Goal: Task Accomplishment & Management: Manage account settings

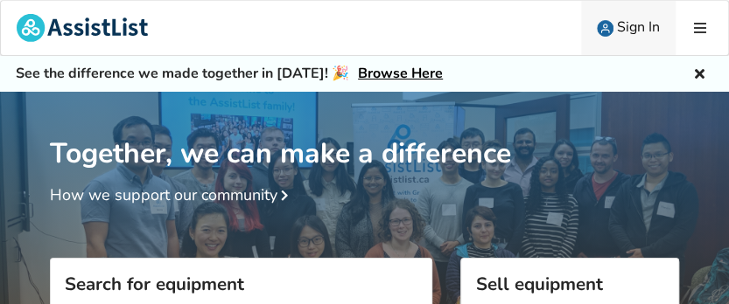
click at [637, 24] on span "Sign In" at bounding box center [638, 26] width 43 height 19
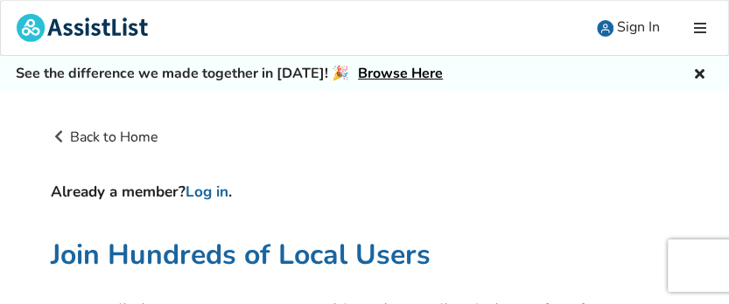
click at [184, 195] on h4 "Already a member? Log in ." at bounding box center [365, 192] width 628 height 19
click at [323, 187] on h4 "Already a member? Log in ." at bounding box center [365, 192] width 628 height 19
click at [170, 185] on h4 "Already a member? Log in ." at bounding box center [365, 192] width 628 height 19
click at [697, 24] on icon at bounding box center [699, 28] width 17 height 14
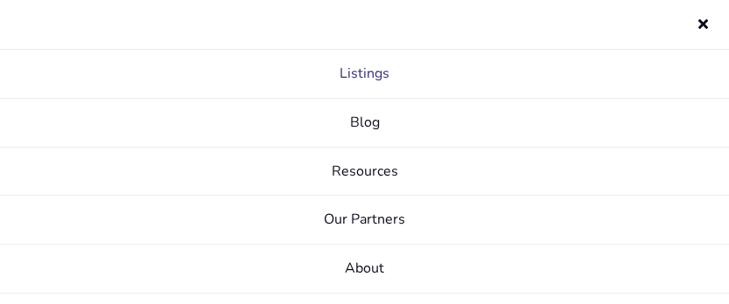
click at [376, 73] on link "Listings" at bounding box center [364, 74] width 729 height 49
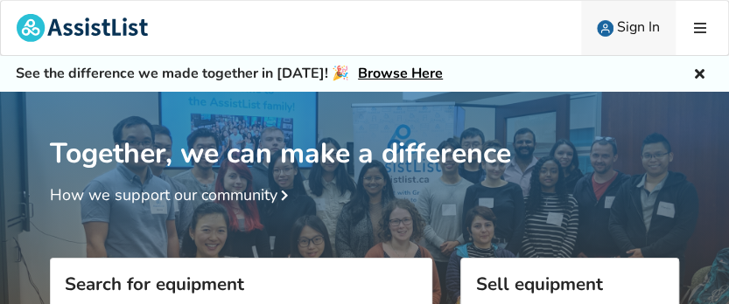
click at [599, 23] on img at bounding box center [605, 28] width 17 height 17
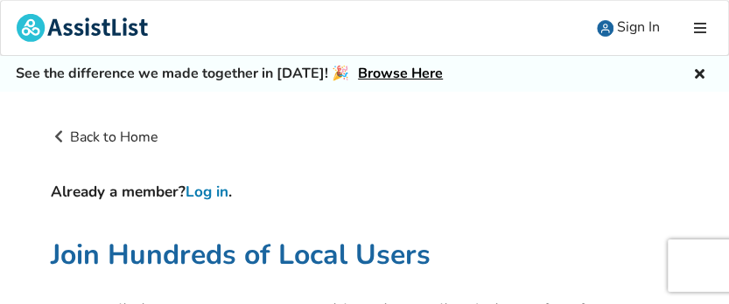
click at [198, 193] on link "Log in" at bounding box center [206, 192] width 43 height 20
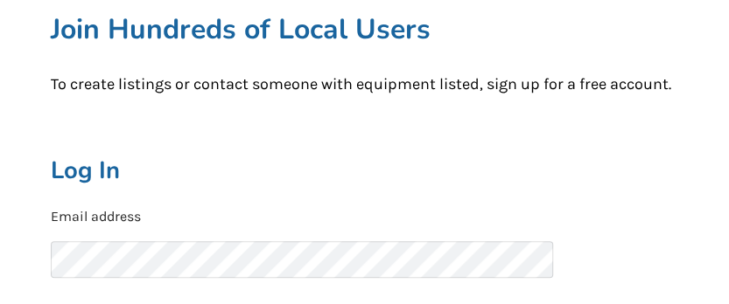
scroll to position [416, 0]
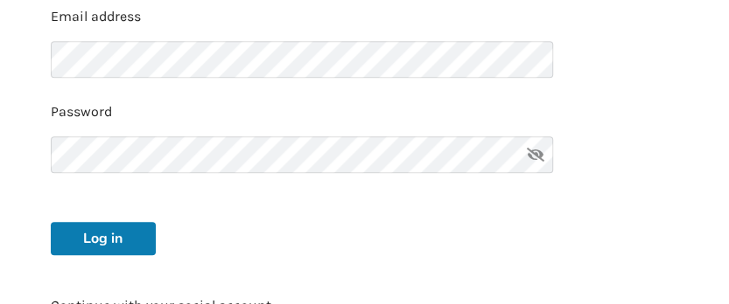
click at [128, 241] on button "Log in" at bounding box center [103, 238] width 105 height 33
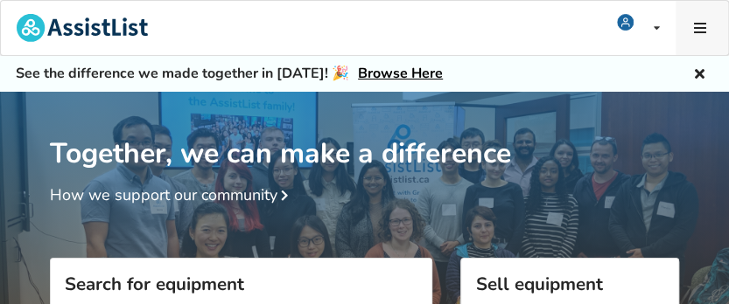
click at [698, 26] on icon at bounding box center [699, 28] width 17 height 14
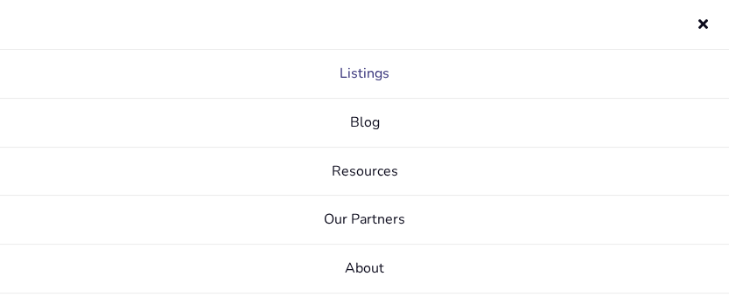
click at [369, 66] on link "Listings" at bounding box center [364, 74] width 729 height 49
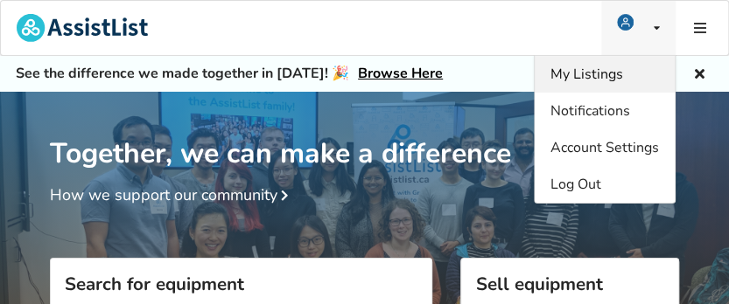
click at [584, 70] on span "My Listings" at bounding box center [586, 74] width 73 height 19
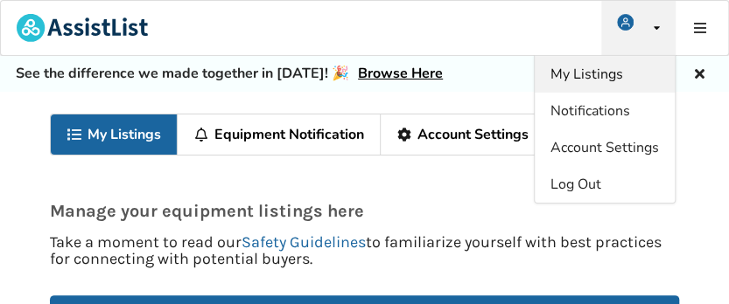
click at [590, 76] on span "My Listings" at bounding box center [586, 74] width 73 height 19
click at [593, 74] on span "My Listings" at bounding box center [586, 74] width 73 height 19
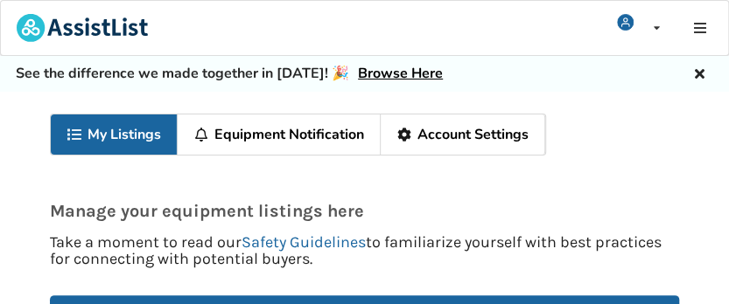
click at [137, 133] on link "My Listings" at bounding box center [114, 135] width 127 height 40
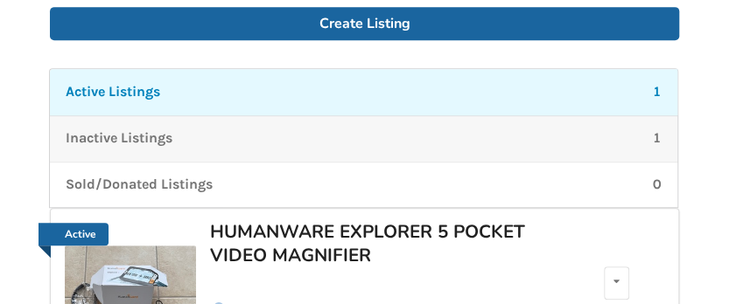
scroll to position [289, 0]
click at [651, 89] on div "Active Listings 1" at bounding box center [364, 92] width 596 height 20
click at [659, 91] on p "1" at bounding box center [656, 92] width 9 height 20
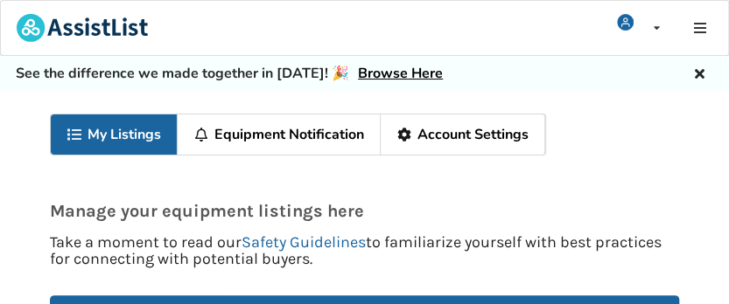
scroll to position [0, 0]
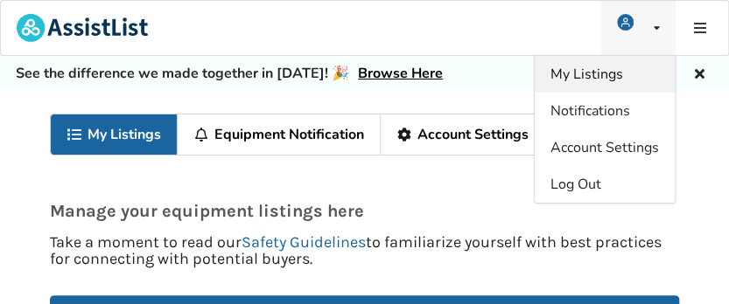
click at [611, 75] on span "My Listings" at bounding box center [586, 74] width 73 height 19
click at [608, 75] on span "My Listings" at bounding box center [586, 74] width 73 height 19
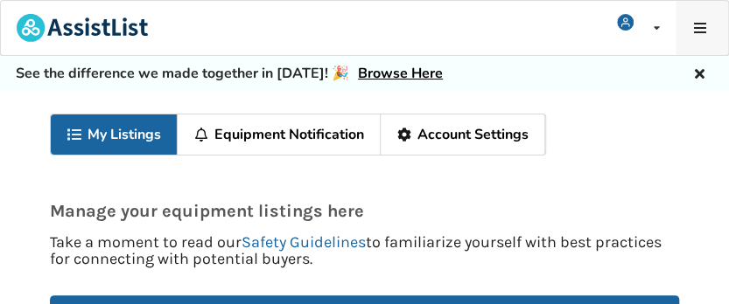
click at [698, 25] on icon at bounding box center [699, 28] width 17 height 14
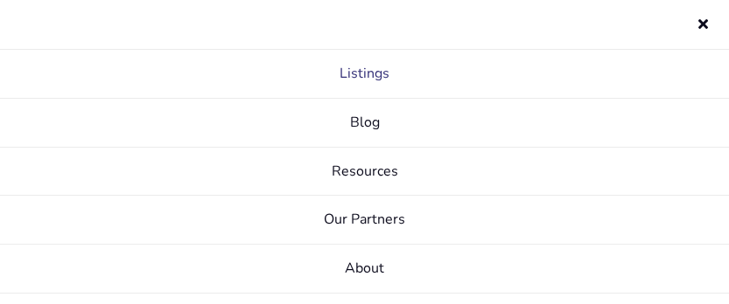
click at [373, 72] on link "Listings" at bounding box center [364, 74] width 729 height 49
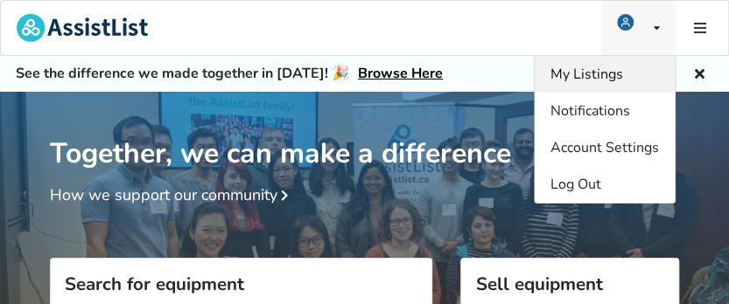
click at [596, 74] on span "My Listings" at bounding box center [586, 74] width 73 height 19
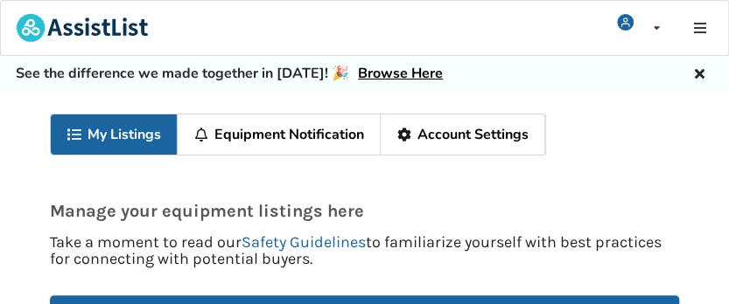
click at [73, 138] on icon at bounding box center [74, 135] width 17 height 14
click at [131, 142] on link "My Listings" at bounding box center [114, 135] width 127 height 40
click at [135, 134] on link "My Listings" at bounding box center [114, 135] width 127 height 40
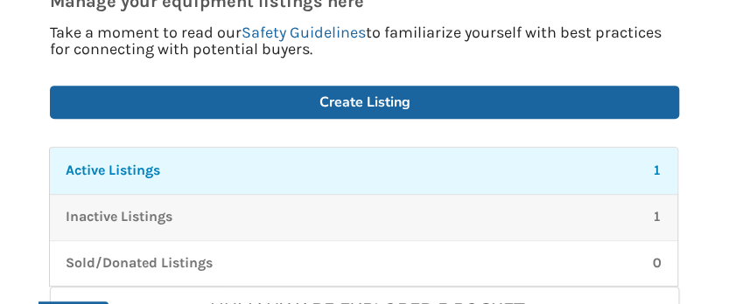
scroll to position [212, 0]
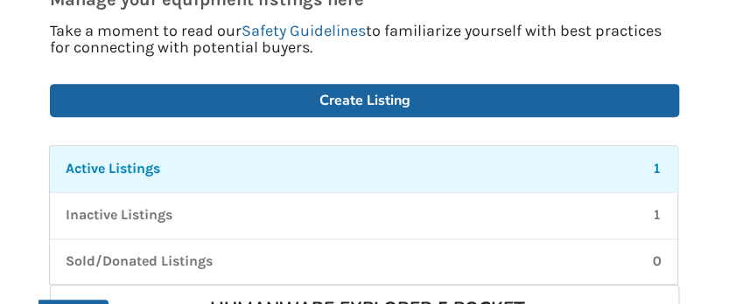
click at [150, 165] on p "Active Listings" at bounding box center [113, 169] width 94 height 20
click at [653, 160] on p "1" at bounding box center [656, 169] width 9 height 20
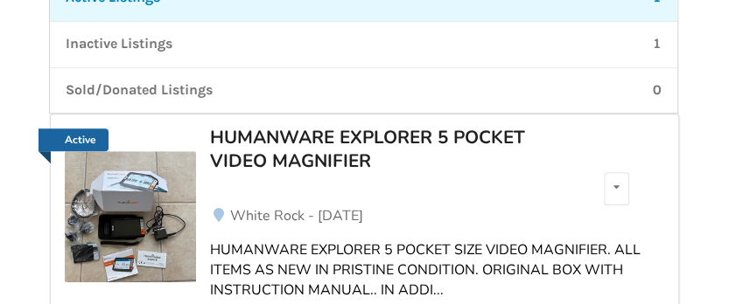
scroll to position [389, 0]
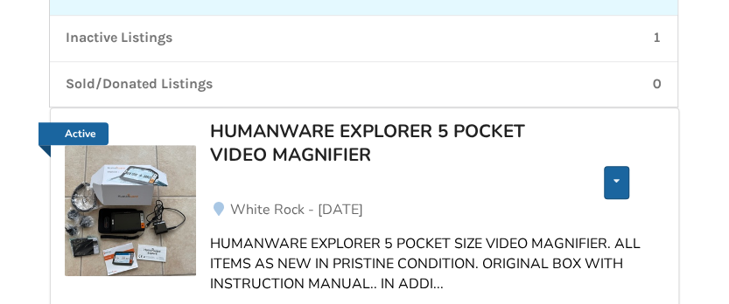
click at [616, 178] on icon at bounding box center [616, 181] width 6 height 10
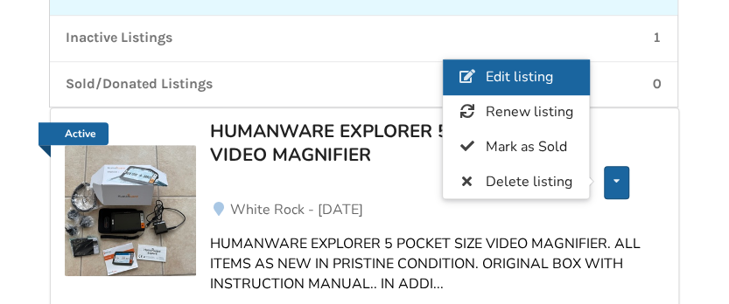
click at [532, 74] on span "Edit listing" at bounding box center [518, 76] width 67 height 19
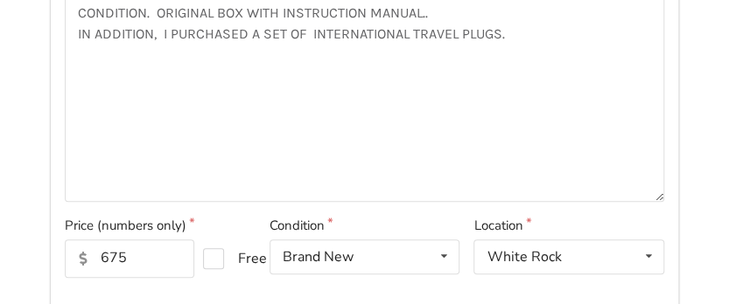
scroll to position [401, 0]
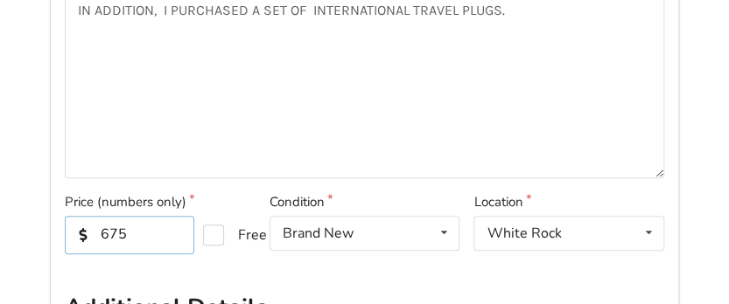
drag, startPoint x: 135, startPoint y: 234, endPoint x: 144, endPoint y: 234, distance: 9.6
click at [135, 234] on input "675" at bounding box center [129, 235] width 129 height 38
drag, startPoint x: 110, startPoint y: 231, endPoint x: 139, endPoint y: 230, distance: 28.9
click at [110, 231] on input "675" at bounding box center [129, 235] width 129 height 38
click at [156, 221] on input "775" at bounding box center [129, 235] width 129 height 38
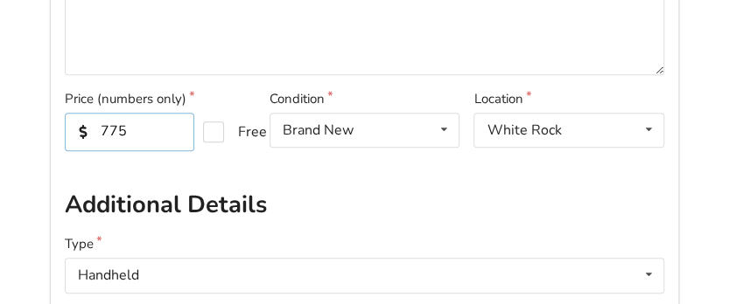
scroll to position [505, 0]
drag, startPoint x: 115, startPoint y: 128, endPoint x: 157, endPoint y: 130, distance: 42.1
click at [115, 128] on input "775" at bounding box center [129, 131] width 129 height 38
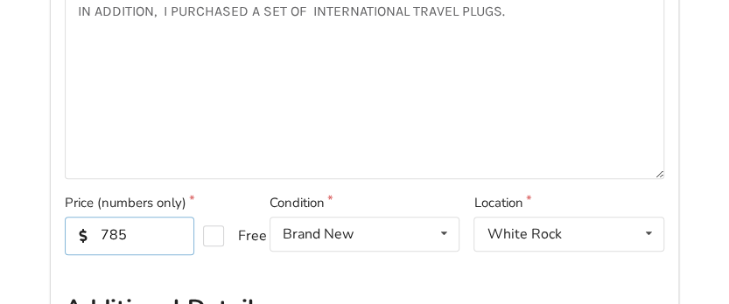
scroll to position [401, 0]
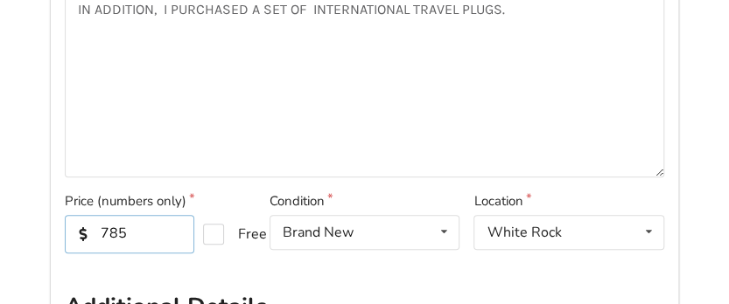
type input "785"
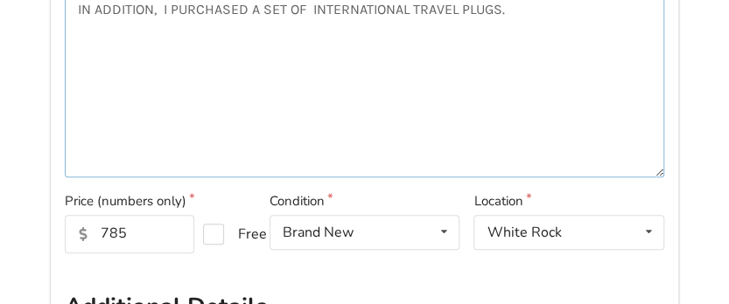
click at [219, 141] on textarea "HUMANWARE EXPLORER 5 POCKET SIZE VIDEO MAGNIFIER. ALL ITEMS AS NEW IN PRISTINE …" at bounding box center [364, 62] width 599 height 231
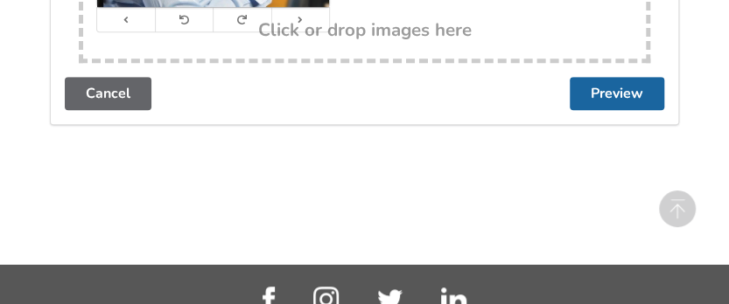
scroll to position [2528, 0]
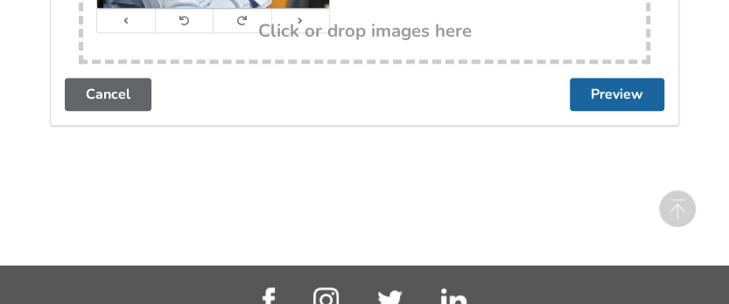
click at [621, 90] on button "Preview" at bounding box center [616, 94] width 94 height 33
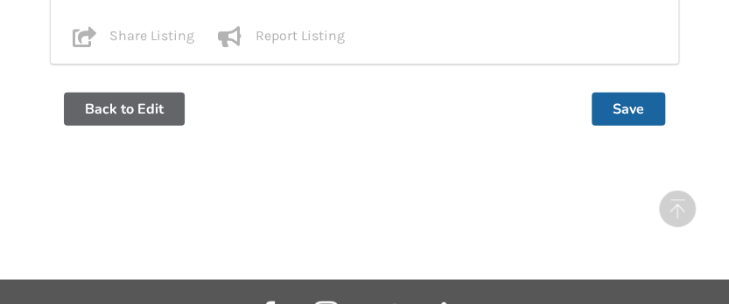
scroll to position [1466, 0]
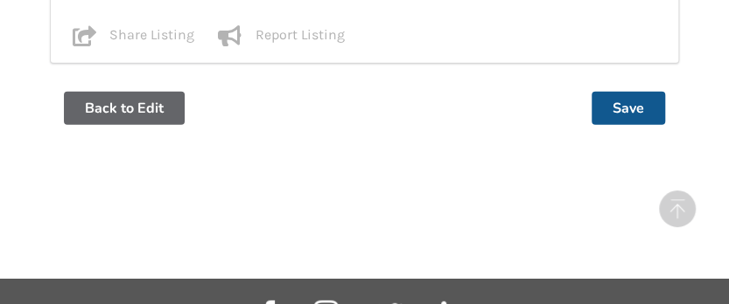
click at [623, 96] on button "Save" at bounding box center [627, 108] width 73 height 33
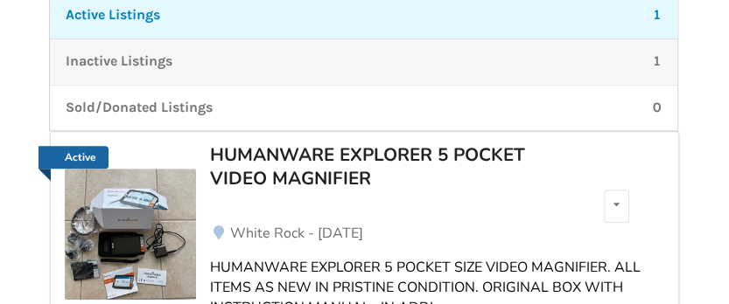
scroll to position [345, 0]
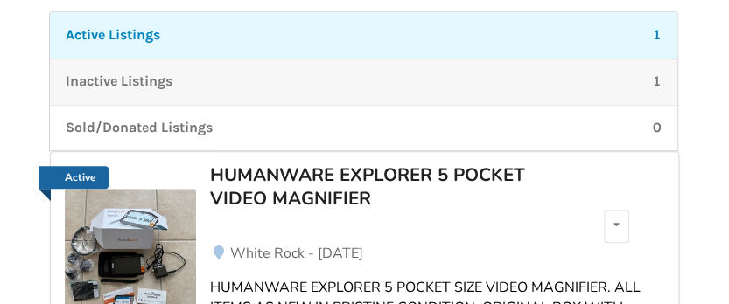
click at [150, 80] on p "Inactive Listings" at bounding box center [119, 82] width 107 height 20
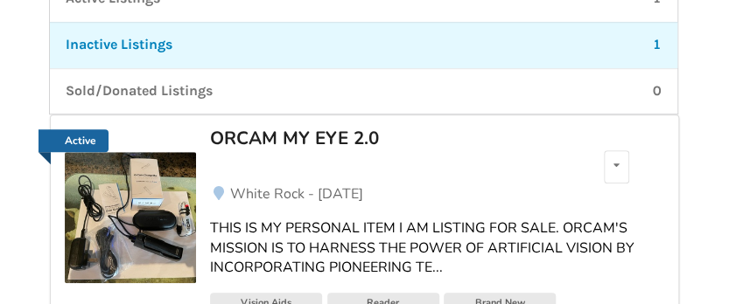
scroll to position [346, 0]
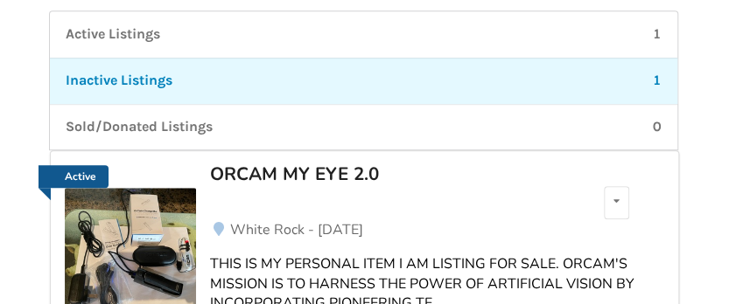
click at [82, 177] on link "Active" at bounding box center [73, 176] width 71 height 23
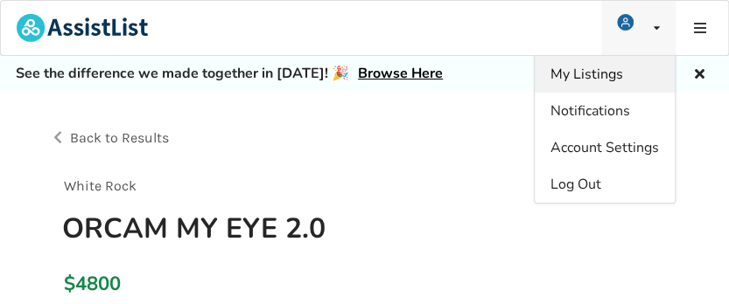
click at [610, 73] on span "My Listings" at bounding box center [586, 74] width 73 height 19
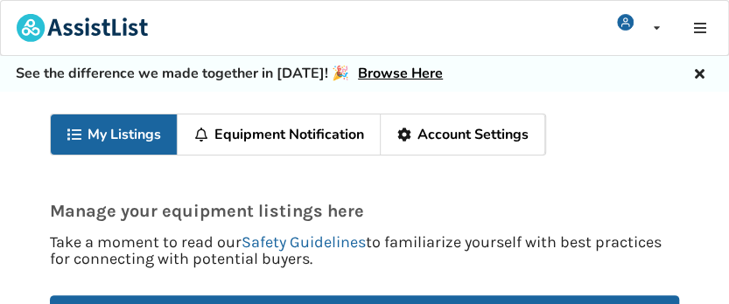
click at [143, 137] on link "My Listings" at bounding box center [114, 135] width 127 height 40
click at [81, 133] on icon at bounding box center [74, 135] width 17 height 14
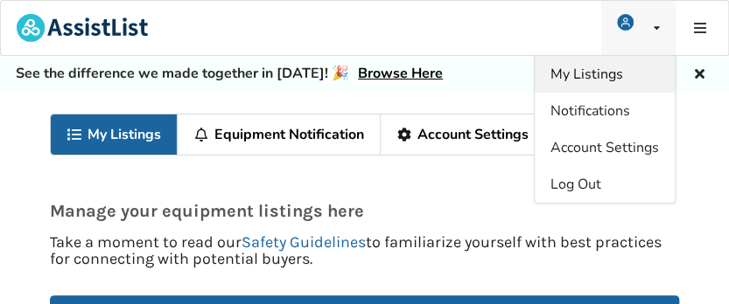
click at [570, 71] on span "My Listings" at bounding box center [586, 74] width 73 height 19
click at [610, 72] on span "My Listings" at bounding box center [586, 74] width 73 height 19
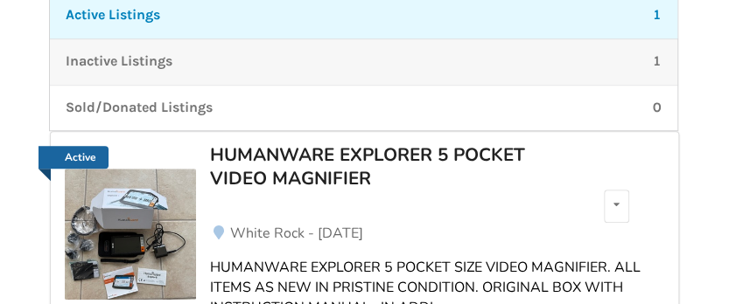
scroll to position [366, 0]
click at [135, 58] on p "Inactive Listings" at bounding box center [119, 62] width 107 height 20
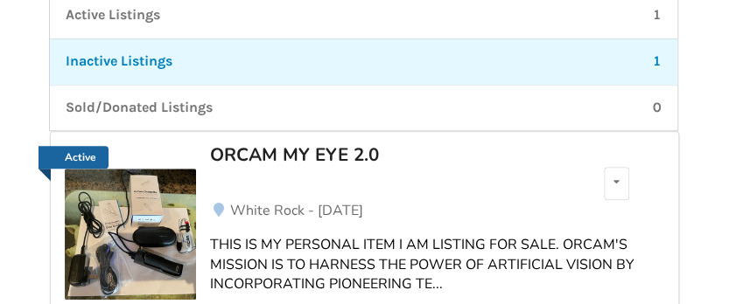
click at [350, 150] on div "ORCAM MY EYE 2.0" at bounding box center [387, 154] width 354 height 23
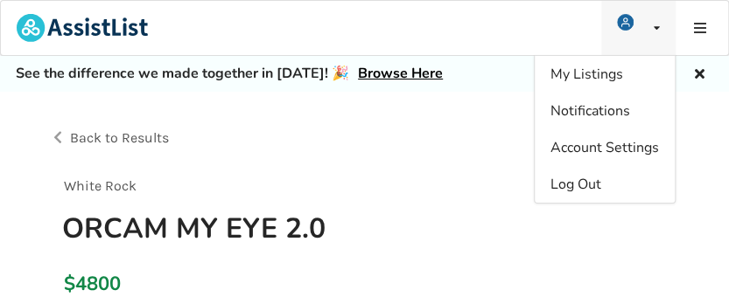
click at [658, 24] on icon at bounding box center [656, 28] width 6 height 10
click at [699, 25] on icon at bounding box center [699, 28] width 17 height 14
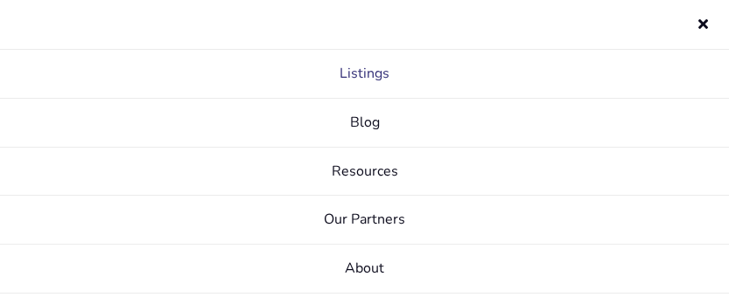
click at [373, 70] on link "Listings" at bounding box center [364, 74] width 729 height 49
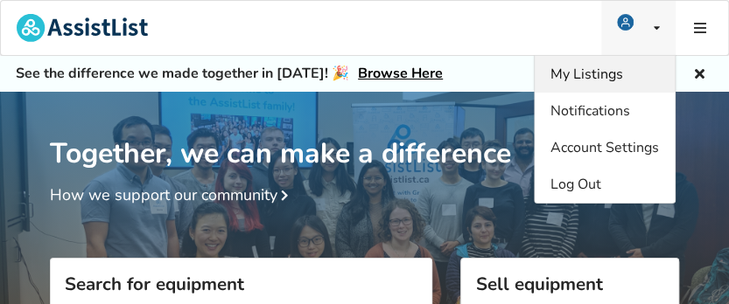
click at [597, 75] on span "My Listings" at bounding box center [586, 74] width 73 height 19
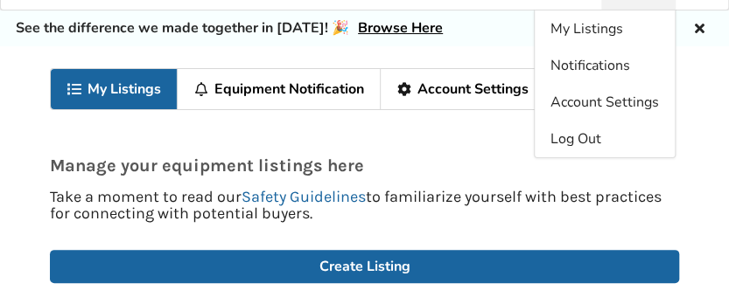
scroll to position [49, 0]
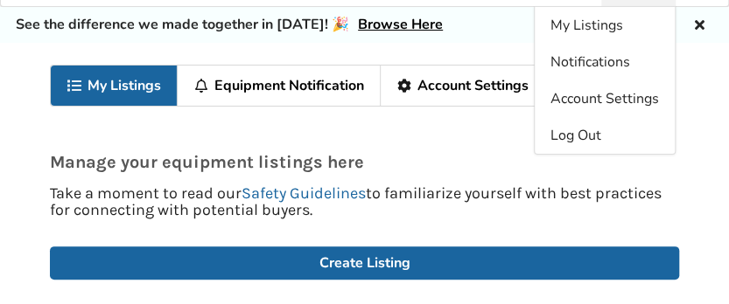
click at [96, 84] on link "My Listings" at bounding box center [114, 86] width 127 height 40
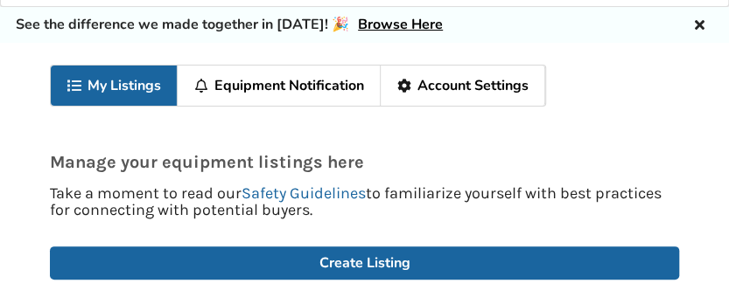
click at [185, 85] on link "Equipment Notification" at bounding box center [279, 86] width 203 height 40
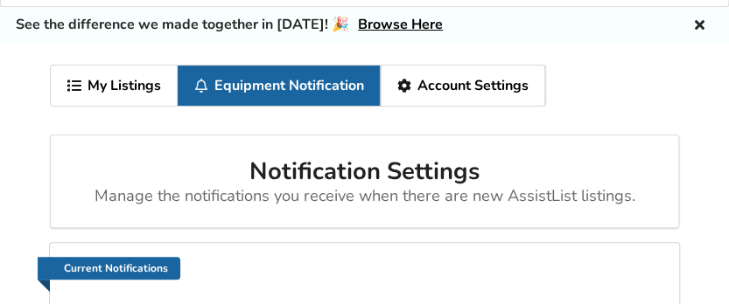
click at [185, 85] on link "Equipment Notification" at bounding box center [279, 86] width 203 height 40
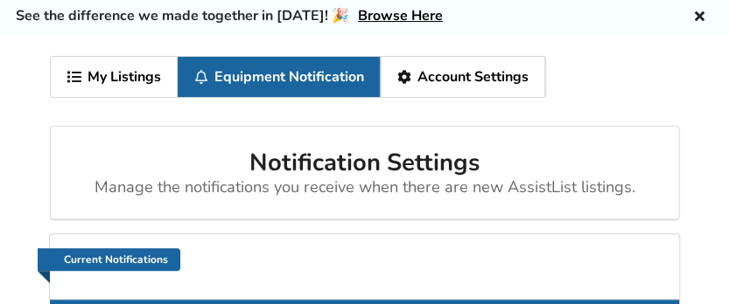
scroll to position [52, 0]
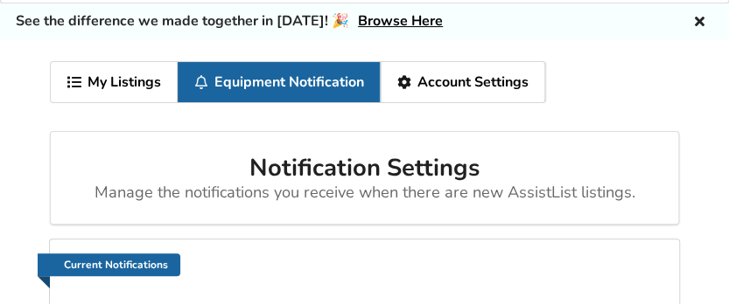
click at [114, 80] on link "My Listings" at bounding box center [114, 82] width 127 height 40
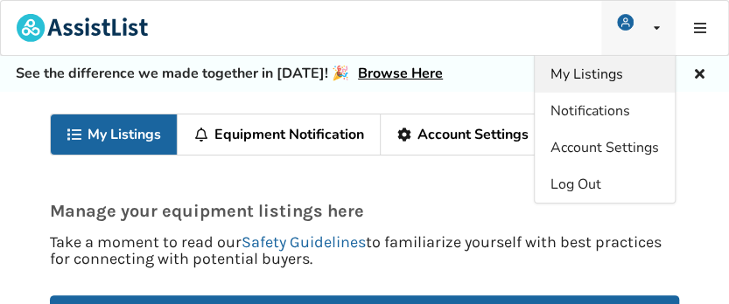
click at [601, 74] on span "My Listings" at bounding box center [586, 74] width 73 height 19
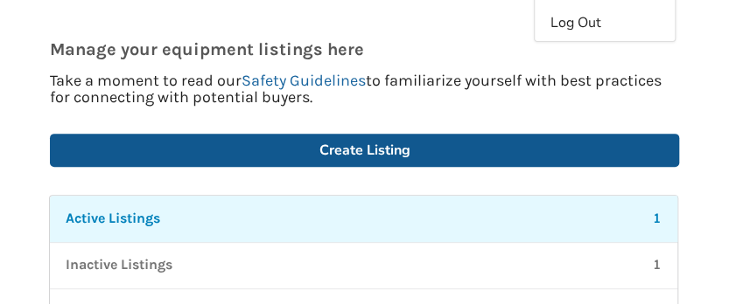
scroll to position [168, 0]
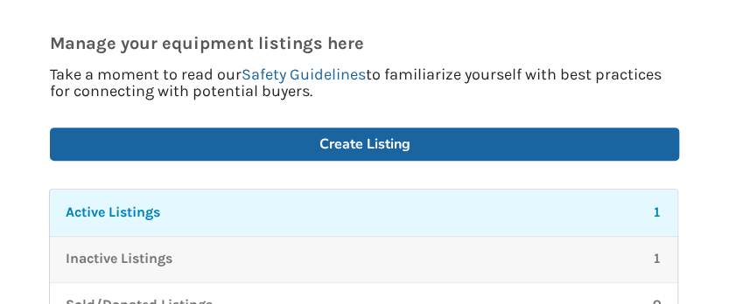
click at [142, 260] on p "Inactive Listings" at bounding box center [119, 259] width 107 height 20
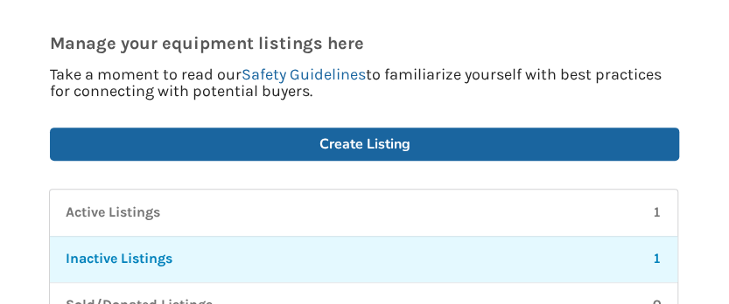
click at [650, 259] on div "Inactive Listings 1" at bounding box center [364, 259] width 596 height 20
click at [655, 253] on p "1" at bounding box center [656, 259] width 9 height 20
click at [124, 252] on p "Inactive Listings" at bounding box center [119, 259] width 107 height 20
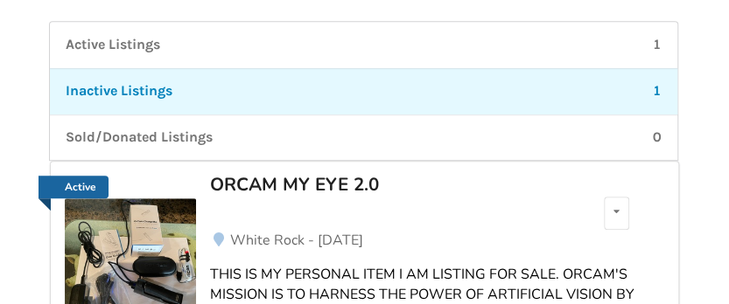
scroll to position [343, 0]
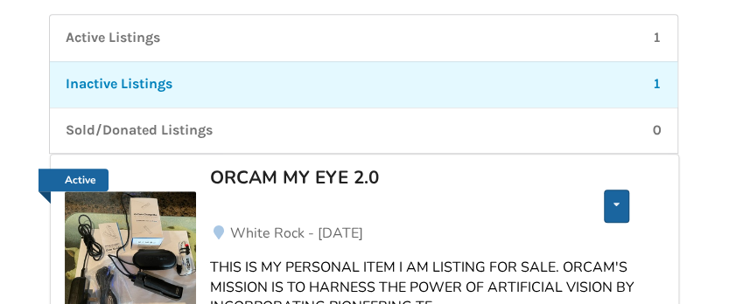
click at [615, 201] on icon at bounding box center [616, 204] width 6 height 10
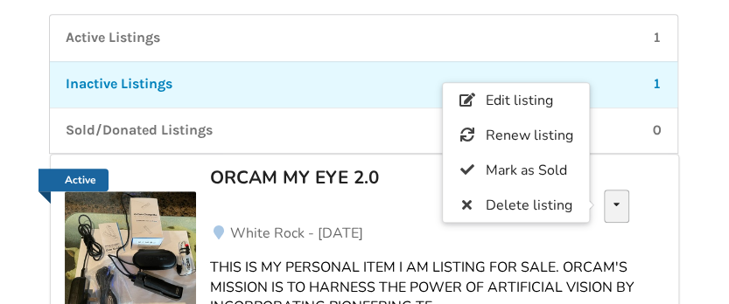
click at [535, 100] on span "Edit listing" at bounding box center [518, 100] width 67 height 19
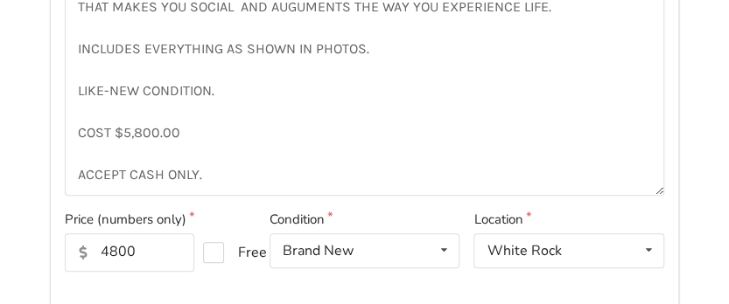
scroll to position [394, 0]
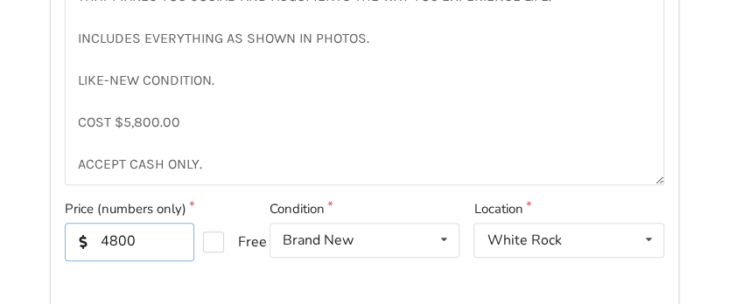
drag, startPoint x: 136, startPoint y: 238, endPoint x: 168, endPoint y: 230, distance: 32.5
click at [137, 238] on input "4800" at bounding box center [129, 242] width 129 height 38
type input "4"
type input "3700"
click at [203, 266] on div "Price (numbers only) 3700 Free" at bounding box center [160, 244] width 205 height 90
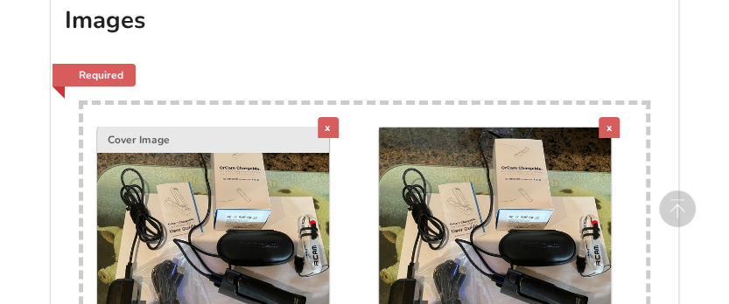
scroll to position [1939, 0]
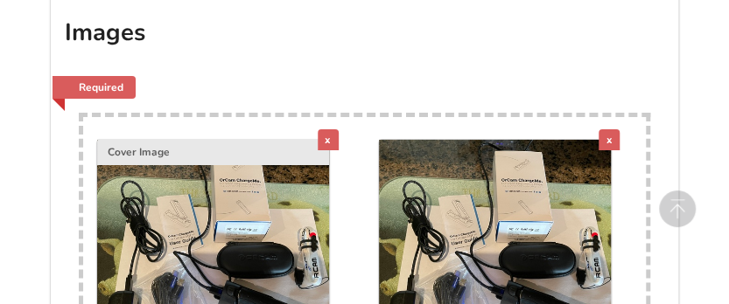
click at [306, 188] on img at bounding box center [213, 256] width 232 height 232
type input "C:\fakepath\IMG_2808.jpg"
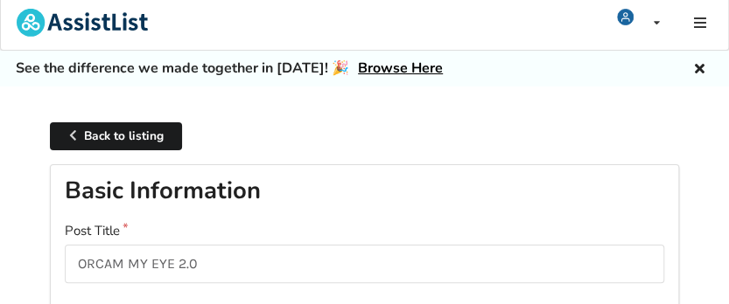
scroll to position [9, 0]
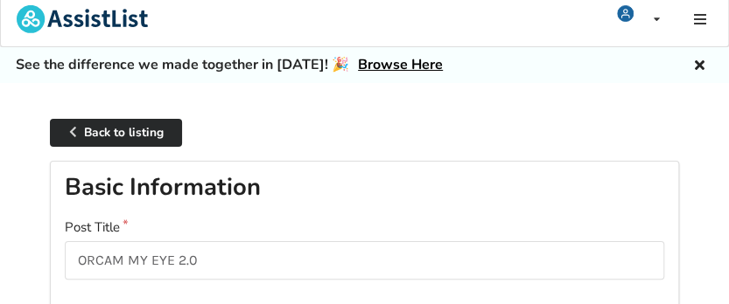
click at [157, 129] on link "Back to listing" at bounding box center [116, 133] width 132 height 29
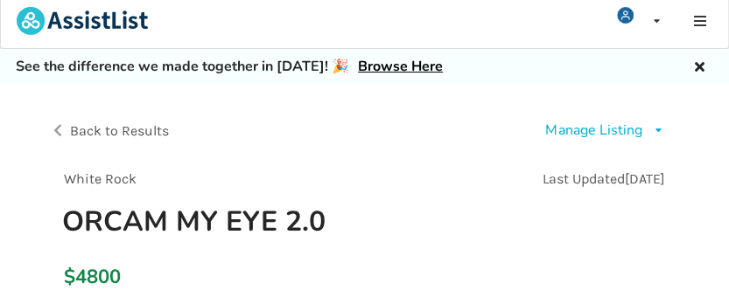
scroll to position [9, 0]
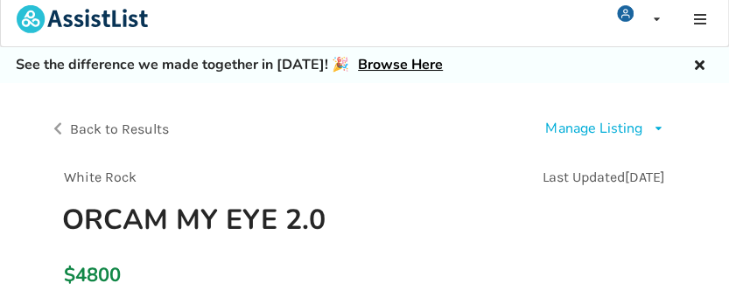
click at [655, 127] on icon at bounding box center [658, 128] width 13 height 10
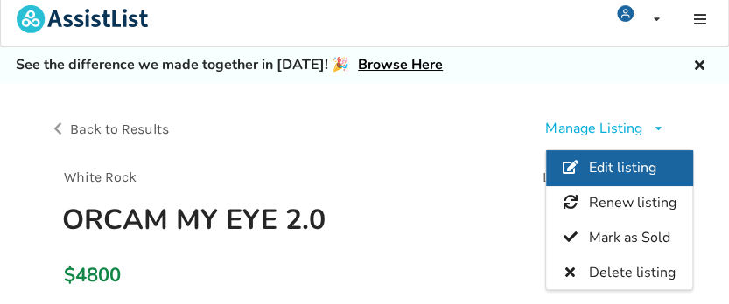
click at [637, 168] on span "Edit listing" at bounding box center [622, 167] width 67 height 19
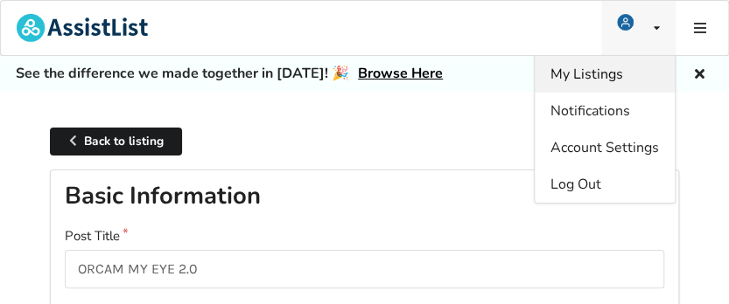
click at [597, 77] on span "My Listings" at bounding box center [586, 74] width 73 height 19
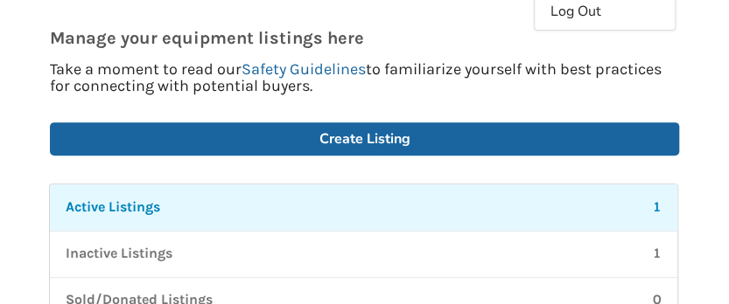
scroll to position [174, 0]
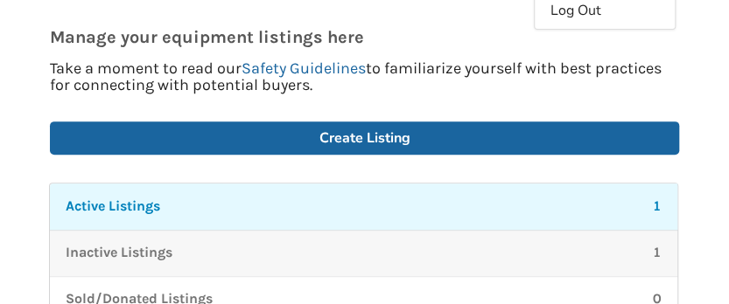
click at [145, 250] on p "Inactive Listings" at bounding box center [119, 253] width 107 height 20
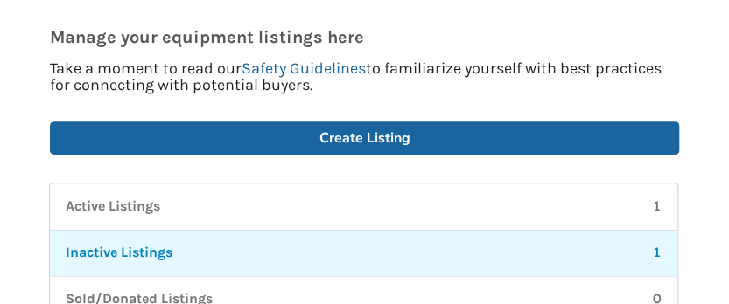
click at [117, 243] on p "Inactive Listings" at bounding box center [119, 253] width 107 height 20
click at [660, 250] on link "Inactive Listings 1" at bounding box center [363, 253] width 627 height 46
click at [659, 249] on p "1" at bounding box center [656, 253] width 9 height 20
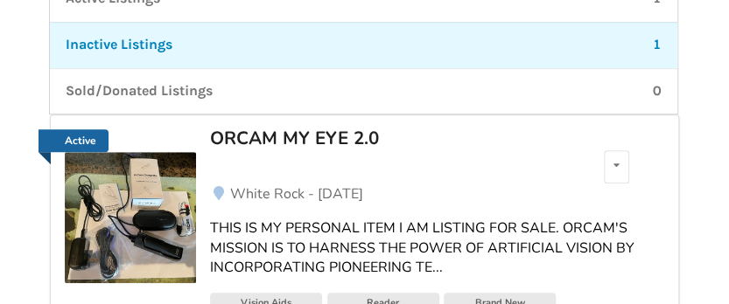
scroll to position [394, 0]
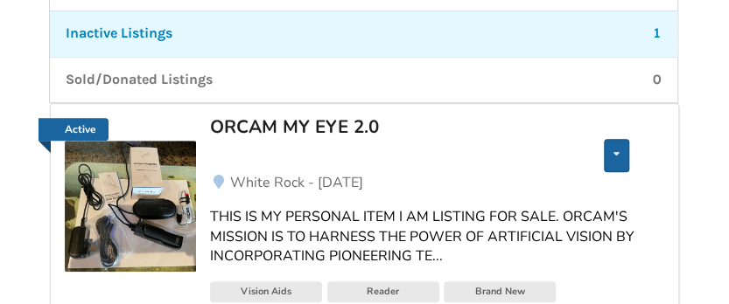
click at [617, 149] on icon at bounding box center [616, 154] width 6 height 10
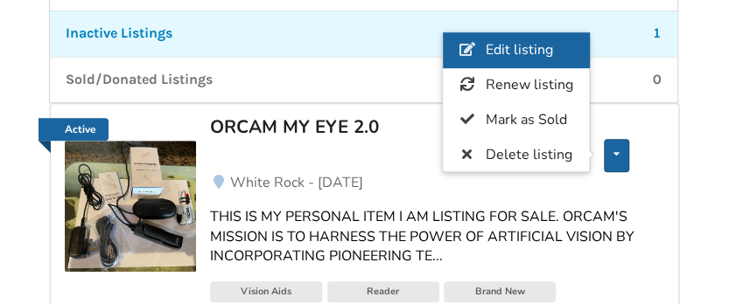
click at [524, 52] on span "Edit listing" at bounding box center [518, 49] width 67 height 19
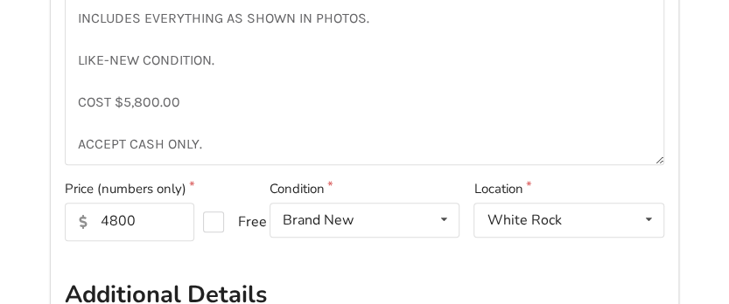
scroll to position [446, 0]
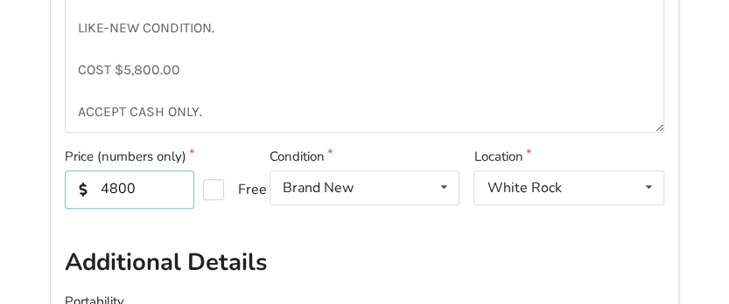
drag, startPoint x: 145, startPoint y: 187, endPoint x: 156, endPoint y: 187, distance: 10.5
click at [145, 187] on input "4800" at bounding box center [129, 190] width 129 height 38
type input "4"
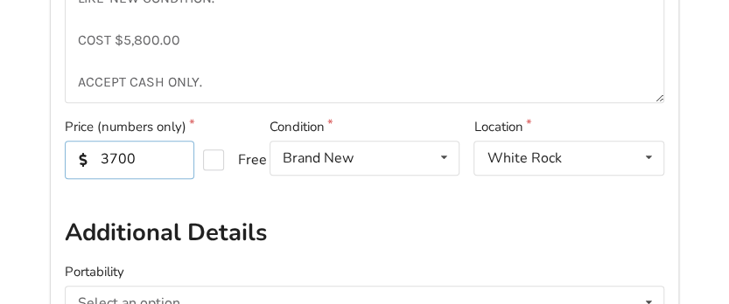
scroll to position [481, 0]
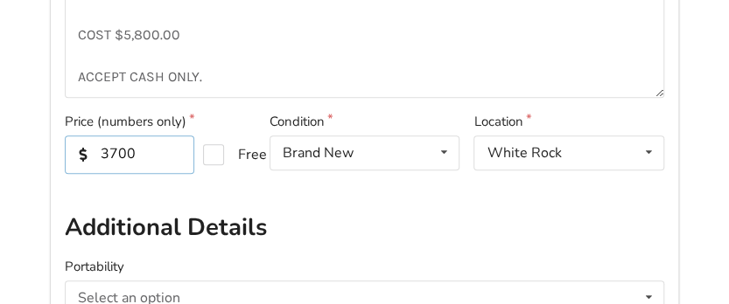
type input "3700"
click at [209, 179] on div "Price (numbers only) 3700 Free" at bounding box center [160, 157] width 205 height 90
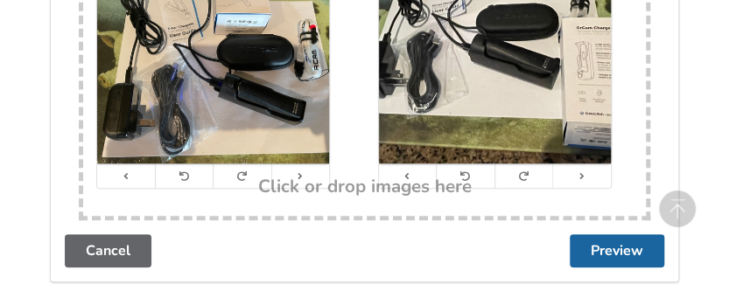
scroll to position [2425, 0]
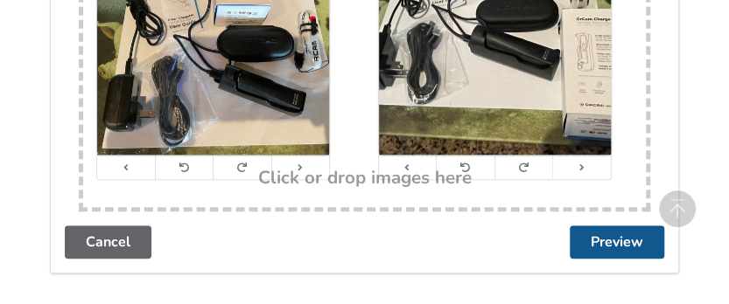
click at [620, 236] on button "Preview" at bounding box center [616, 242] width 94 height 33
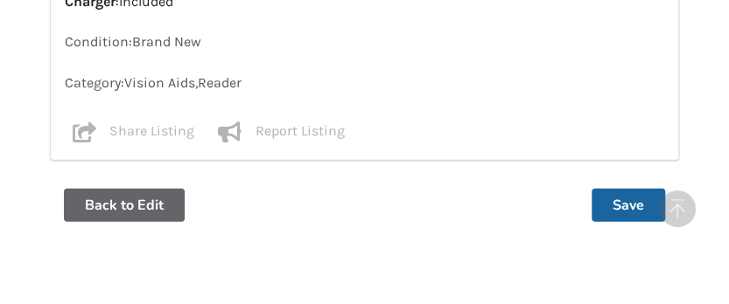
scroll to position [1508, 0]
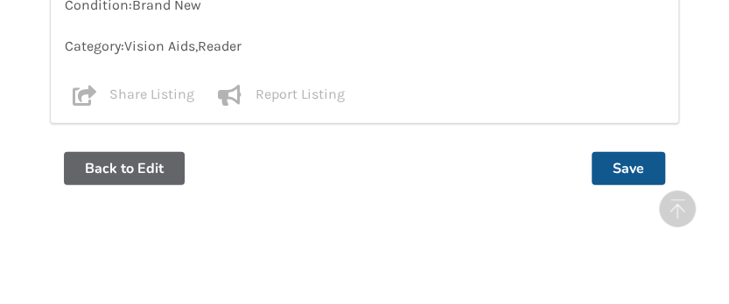
click at [625, 163] on button "Save" at bounding box center [627, 168] width 73 height 33
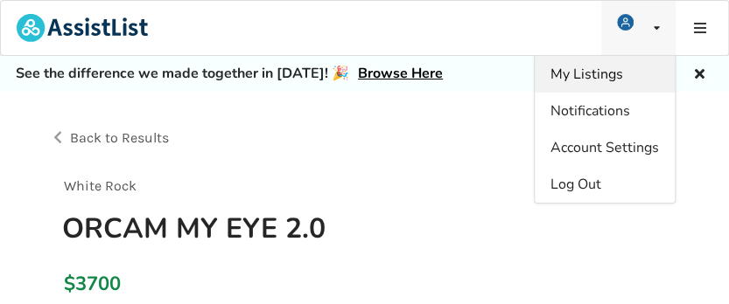
click at [590, 73] on span "My Listings" at bounding box center [586, 74] width 73 height 19
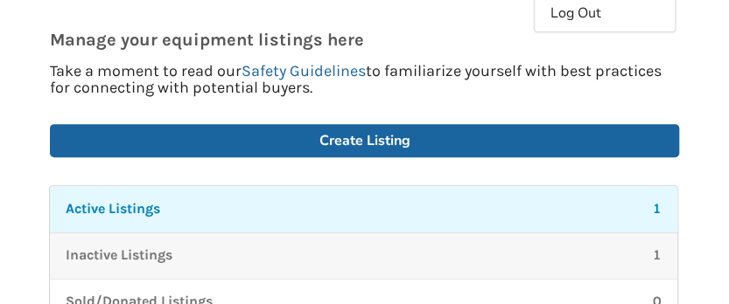
scroll to position [170, 0]
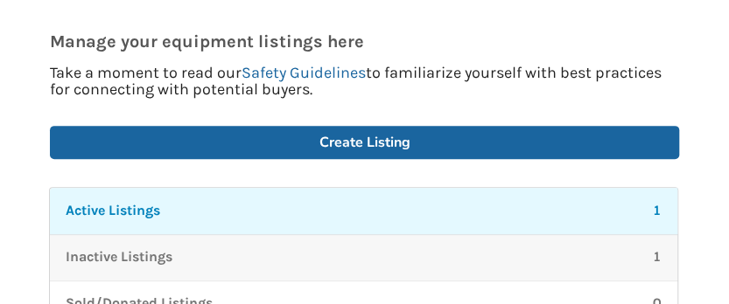
click at [137, 254] on p "Inactive Listings" at bounding box center [119, 258] width 107 height 20
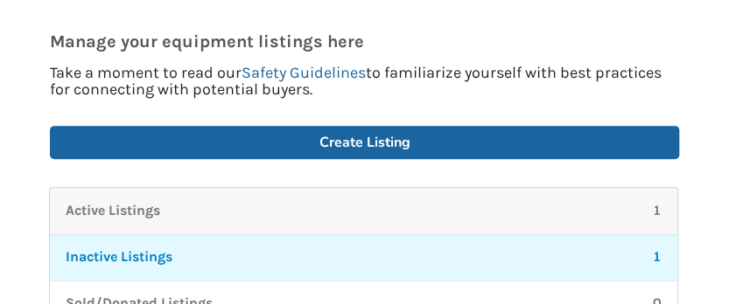
click at [118, 204] on p "Active Listings" at bounding box center [113, 211] width 94 height 20
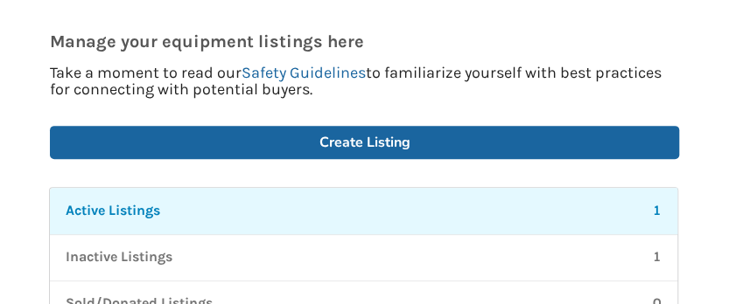
click at [133, 206] on p "Active Listings" at bounding box center [113, 211] width 94 height 20
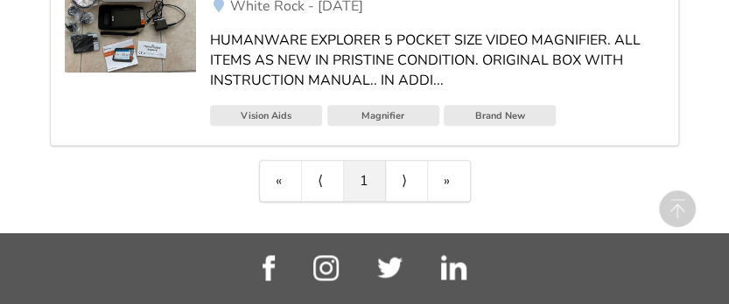
scroll to position [593, 0]
click at [401, 177] on link "⟩" at bounding box center [407, 181] width 42 height 40
click at [404, 178] on link "⟩" at bounding box center [407, 181] width 42 height 40
click at [401, 174] on link "⟩" at bounding box center [407, 181] width 42 height 40
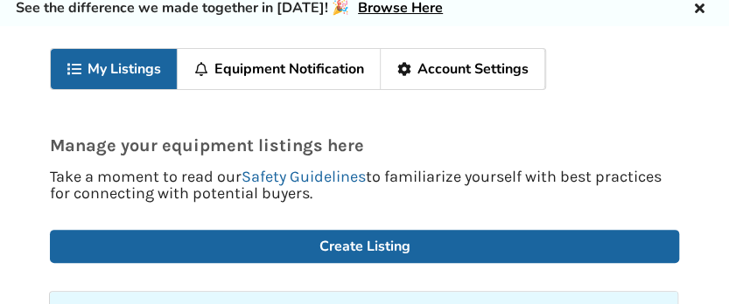
scroll to position [65, 0]
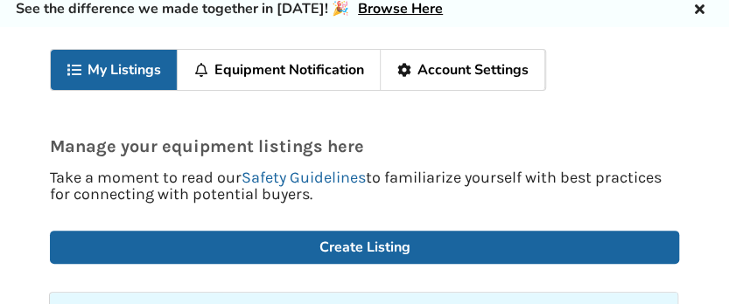
click at [114, 60] on link "My Listings" at bounding box center [114, 70] width 127 height 40
click at [122, 60] on link "My Listings" at bounding box center [114, 70] width 127 height 40
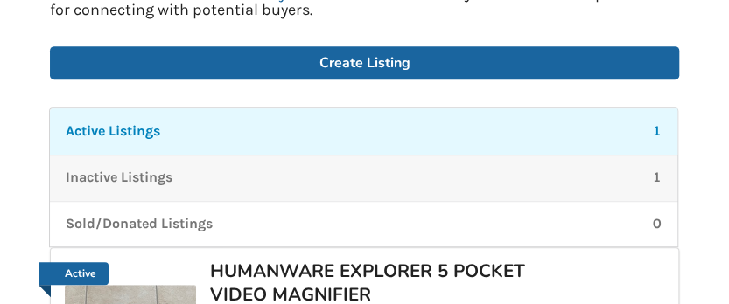
scroll to position [257, 0]
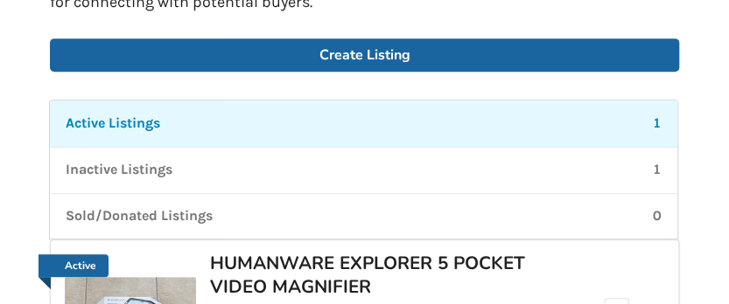
click at [116, 121] on p "Active Listings" at bounding box center [113, 124] width 94 height 20
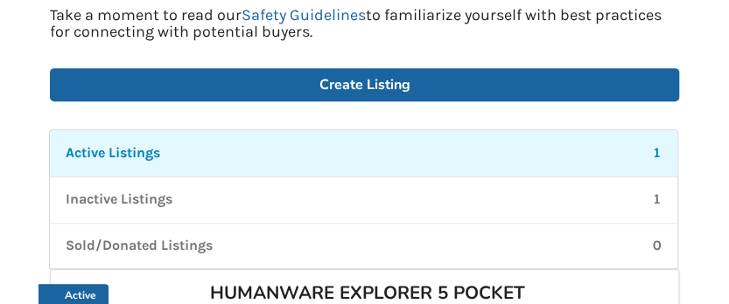
scroll to position [212, 0]
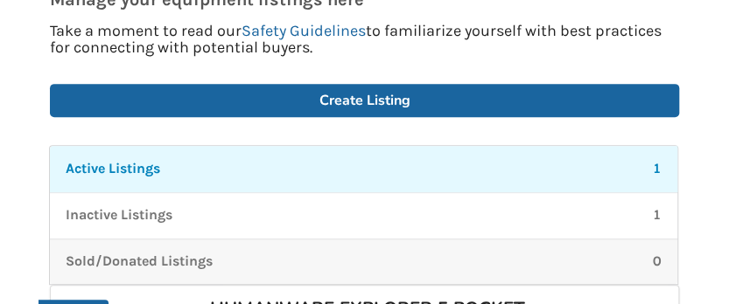
click at [187, 258] on p "Sold/Donated Listings" at bounding box center [139, 262] width 147 height 20
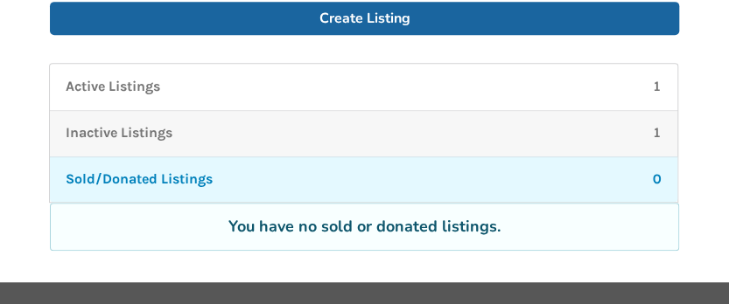
scroll to position [289, 0]
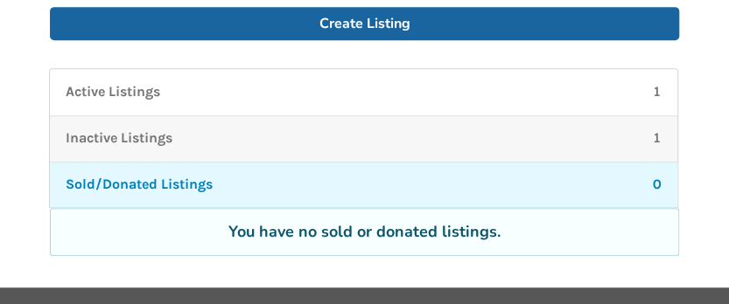
click at [131, 136] on p "Inactive Listings" at bounding box center [119, 139] width 107 height 20
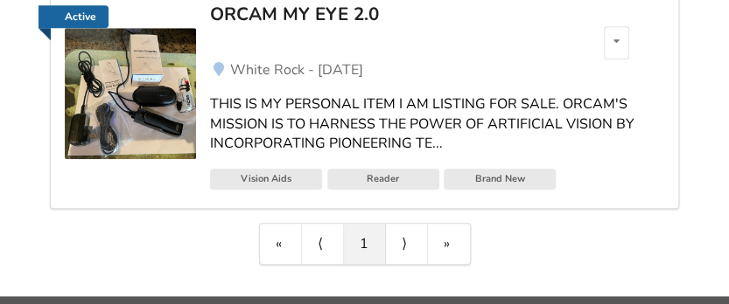
scroll to position [508, 0]
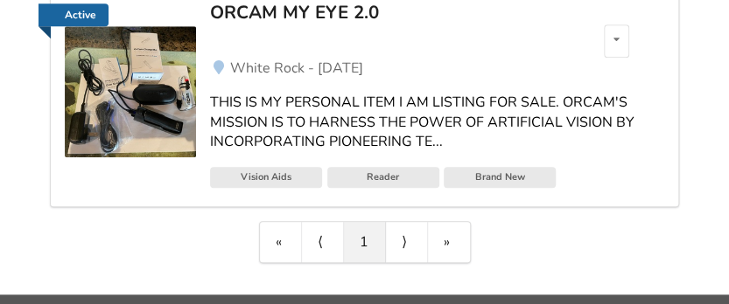
click at [248, 106] on div "THIS IS MY PERSONAL ITEM I AM LISTING FOR SALE. ORCAM'S MISSION IS TO HARNESS T…" at bounding box center [437, 123] width 454 height 60
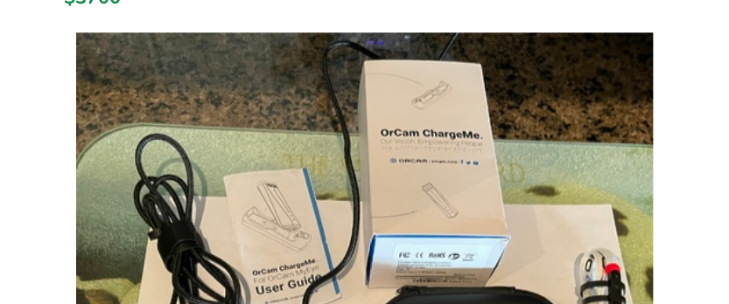
scroll to position [294, 0]
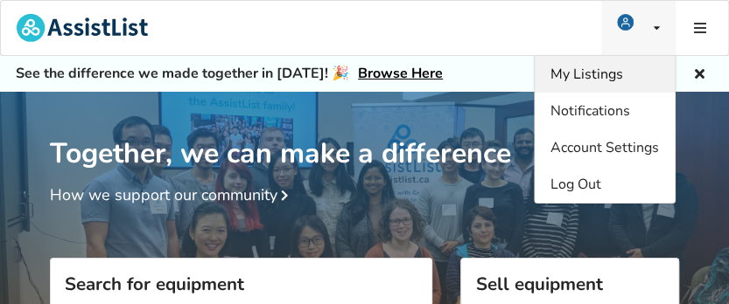
click at [602, 72] on span "My Listings" at bounding box center [586, 74] width 73 height 19
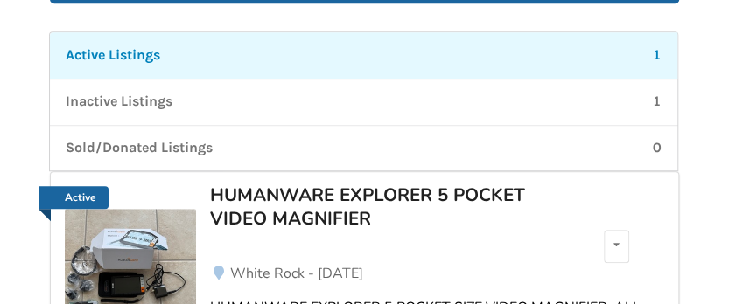
scroll to position [320, 0]
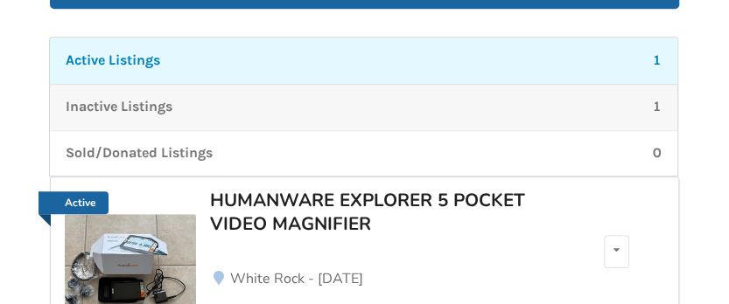
click at [128, 106] on p "Inactive Listings" at bounding box center [119, 107] width 107 height 20
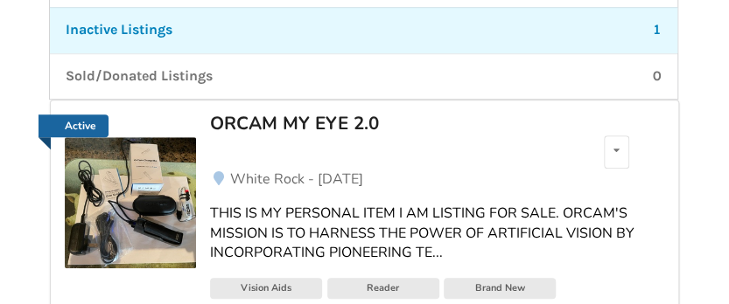
scroll to position [395, 0]
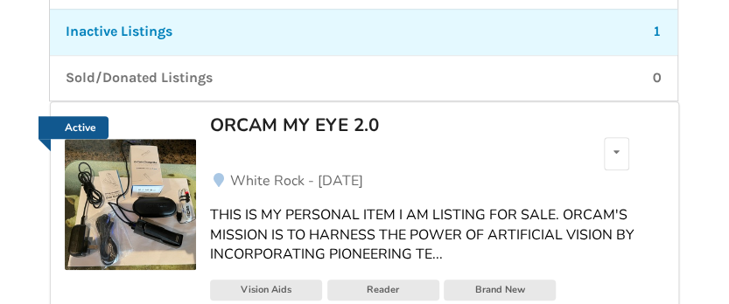
click at [99, 126] on link "Active" at bounding box center [73, 127] width 71 height 23
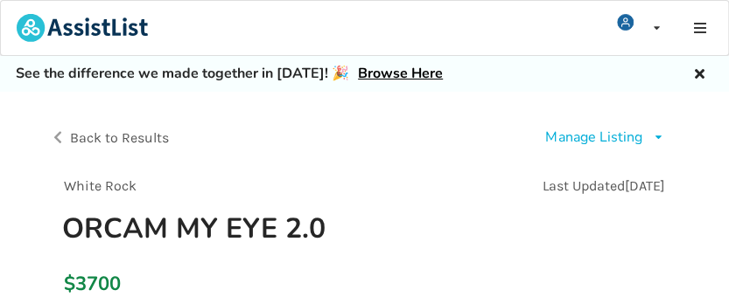
click at [636, 132] on div "Manage Listing" at bounding box center [593, 138] width 96 height 20
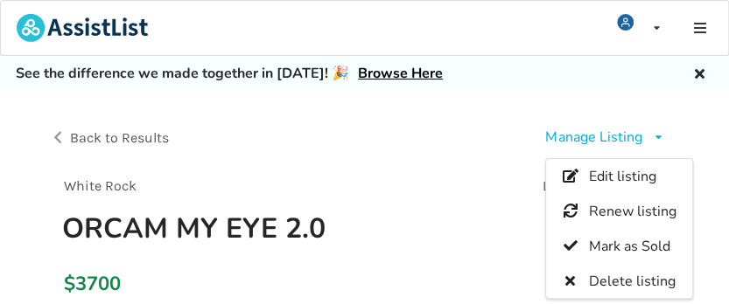
click at [654, 206] on span "Renew listing" at bounding box center [632, 211] width 87 height 19
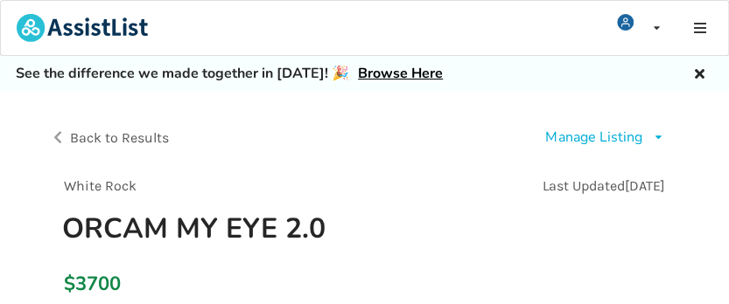
click at [90, 138] on span "Back to Results" at bounding box center [119, 137] width 99 height 17
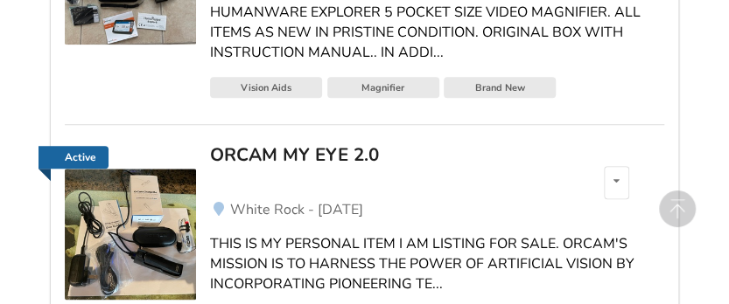
scroll to position [620, 0]
